Goal: Task Accomplishment & Management: Manage account settings

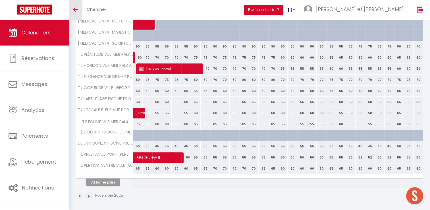
scroll to position [166, 0]
click at [80, 193] on img at bounding box center [80, 196] width 6 height 6
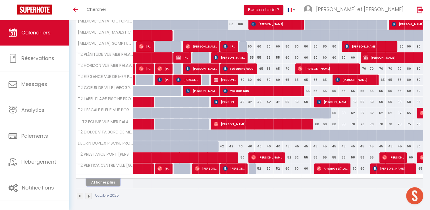
click at [105, 180] on button "Afficher plus" at bounding box center [103, 182] width 34 height 8
select select
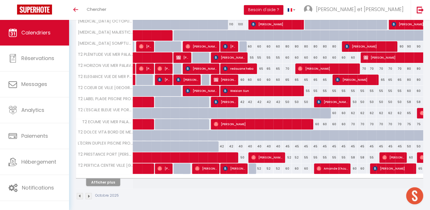
select select
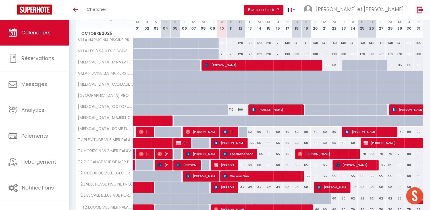
scroll to position [80, 0]
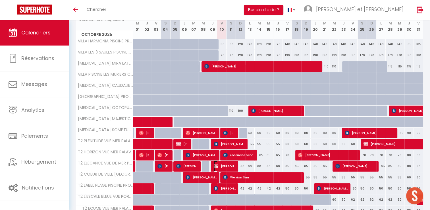
click at [222, 166] on span "[PERSON_NAME]" at bounding box center [225, 166] width 22 height 11
select select "OK"
select select "1"
select select "0"
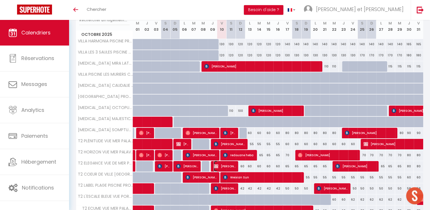
select select "1"
select select
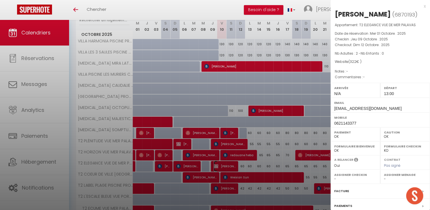
select select "42629"
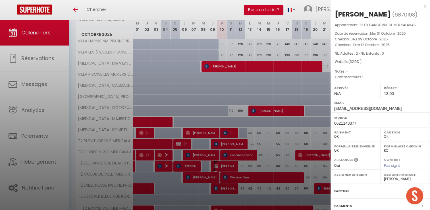
scroll to position [48, 0]
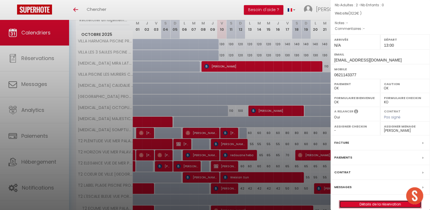
click at [370, 204] on link "Détails de la réservation" at bounding box center [381, 204] width 82 height 7
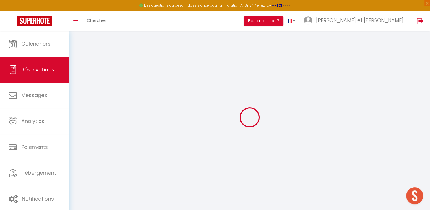
select select
checkbox input "false"
select select
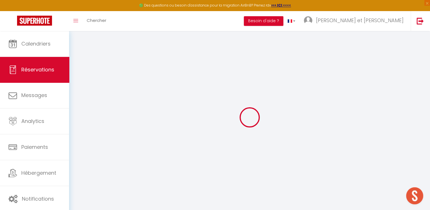
checkbox input "false"
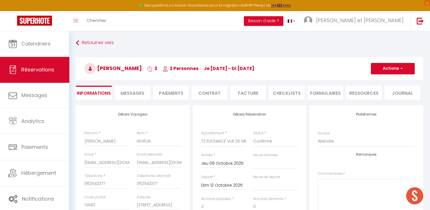
type input "80"
select select
checkbox input "false"
select select
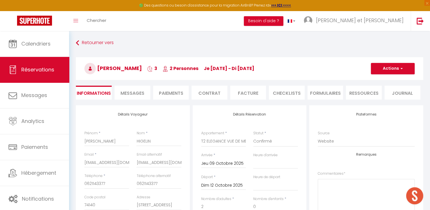
select select "13:00"
click at [139, 92] on span "Messages" at bounding box center [133, 93] width 24 height 7
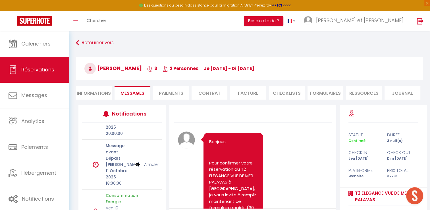
scroll to position [99, 0]
click at [148, 160] on link "Annuler" at bounding box center [151, 161] width 15 height 6
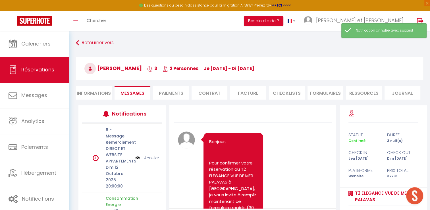
scroll to position [41, 0]
click at [97, 96] on li "Informations" at bounding box center [94, 93] width 36 height 14
select select
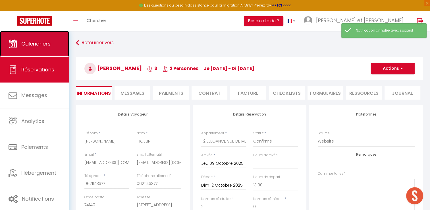
click at [34, 45] on span "Calendriers" at bounding box center [35, 43] width 29 height 7
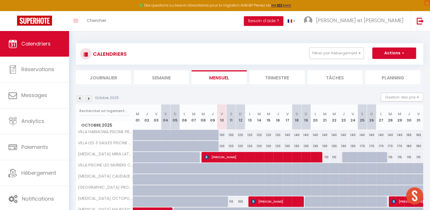
scroll to position [38, 0]
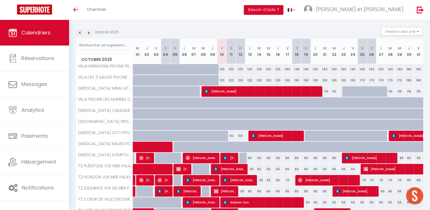
scroll to position [55, 0]
click at [77, 32] on img at bounding box center [80, 33] width 6 height 6
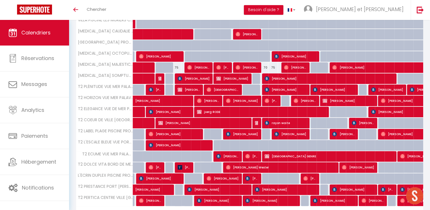
scroll to position [166, 0]
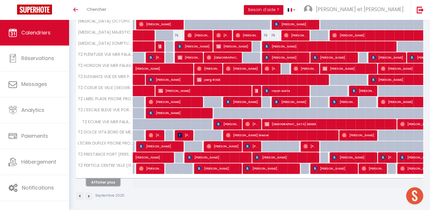
click at [110, 181] on button "Afficher plus" at bounding box center [103, 182] width 34 height 8
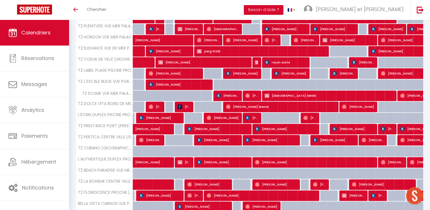
scroll to position [220, 0]
